Goal: Information Seeking & Learning: Learn about a topic

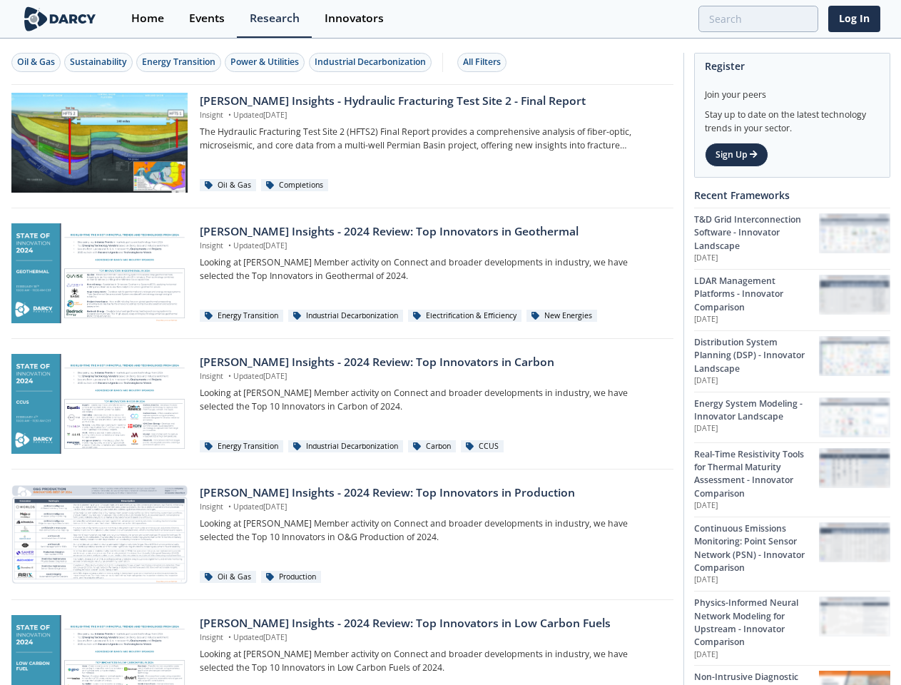
click at [36, 62] on div "Oil & Gas" at bounding box center [36, 62] width 38 height 13
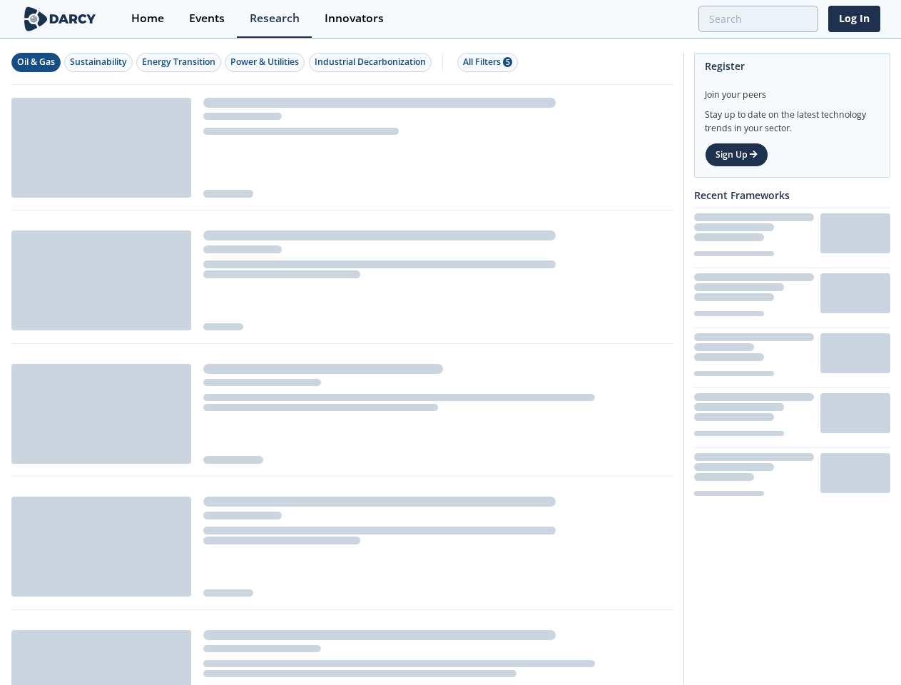
click at [99, 62] on div "Sustainability" at bounding box center [98, 62] width 57 height 13
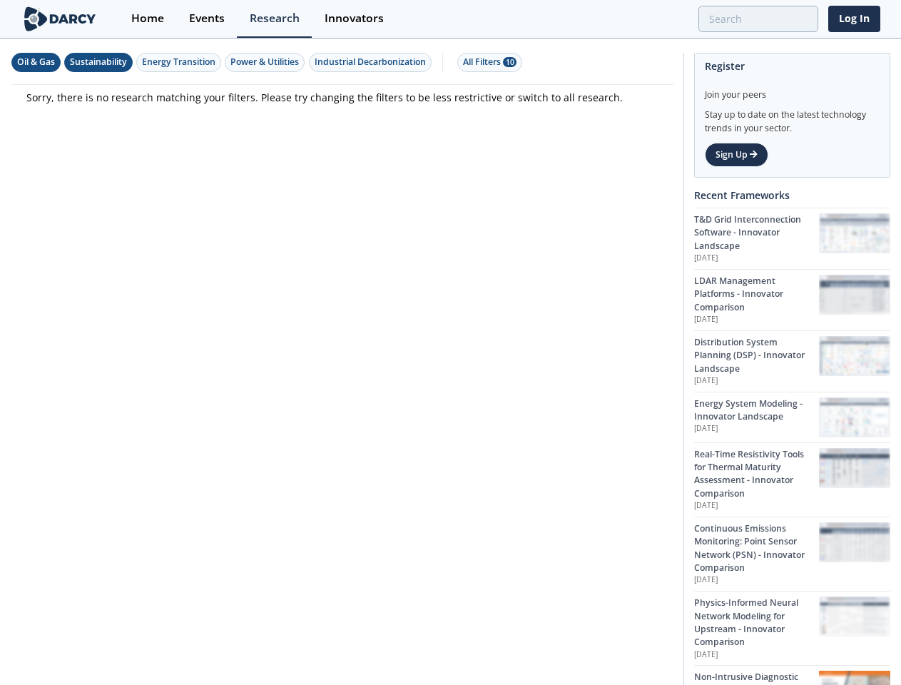
click at [180, 62] on div "Energy Transition" at bounding box center [178, 62] width 73 height 13
click at [267, 62] on div "Power & Utilities" at bounding box center [264, 62] width 68 height 13
click at [372, 62] on div "Industrial Decarbonization" at bounding box center [369, 62] width 111 height 13
